Goal: Transaction & Acquisition: Purchase product/service

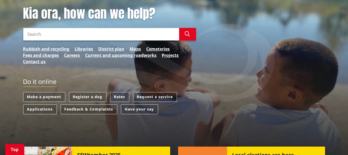
scroll to position [105, 0]
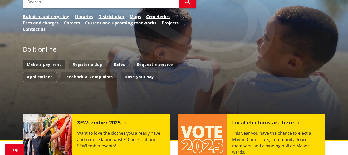
click at [54, 65] on link "Make a payment" at bounding box center [44, 65] width 42 height 10
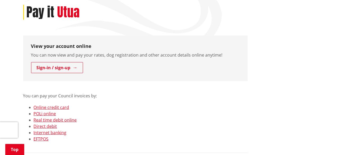
scroll to position [105, 0]
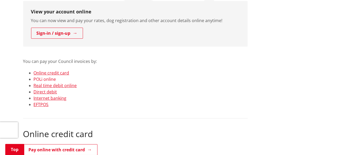
click at [47, 80] on link "POLi online" at bounding box center [45, 79] width 22 height 6
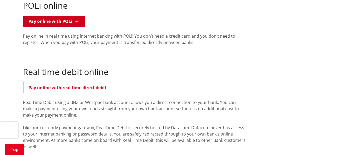
click at [57, 23] on link "Pay online with POLi" at bounding box center [54, 21] width 62 height 11
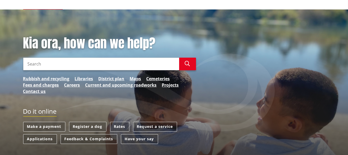
scroll to position [53, 0]
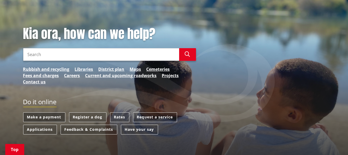
click at [60, 117] on link "Make a payment" at bounding box center [44, 118] width 42 height 10
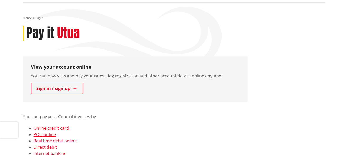
scroll to position [79, 0]
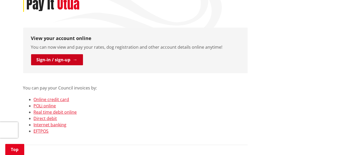
click at [57, 58] on link "Sign-in / sign-up" at bounding box center [57, 59] width 52 height 11
